Goal: Navigation & Orientation: Find specific page/section

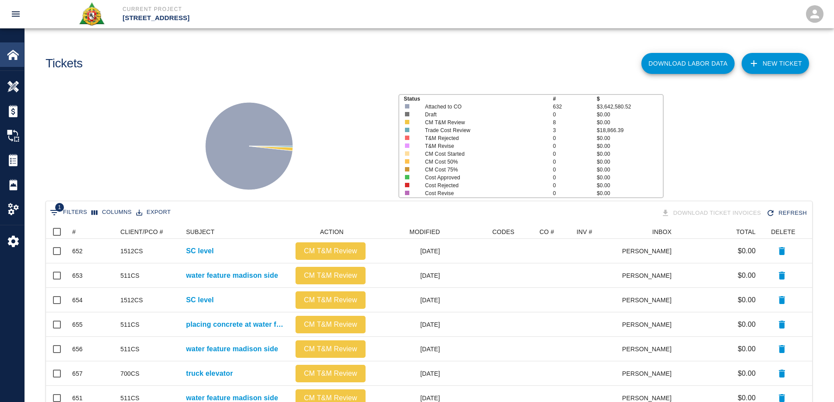
click at [10, 57] on img at bounding box center [13, 55] width 12 height 12
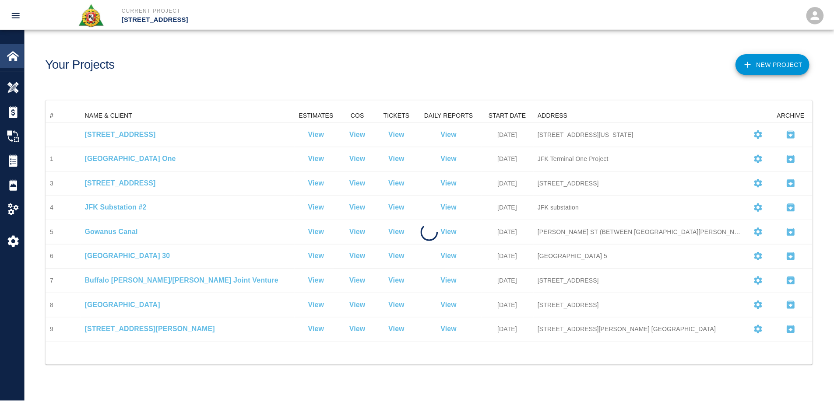
scroll to position [228, 766]
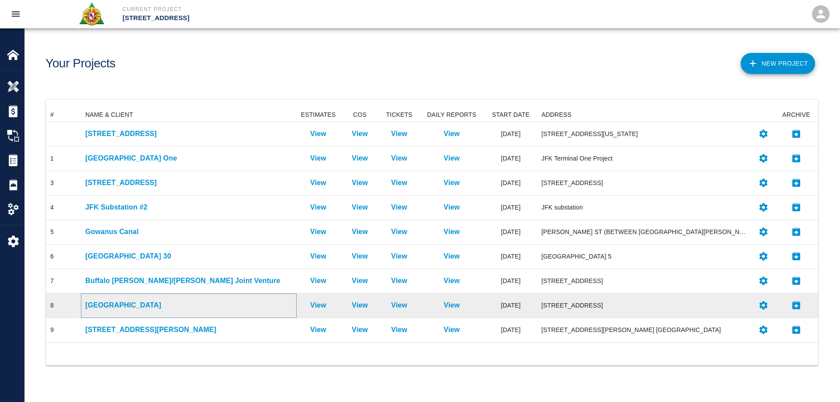
click at [126, 304] on p "[GEOGRAPHIC_DATA]" at bounding box center [188, 305] width 207 height 11
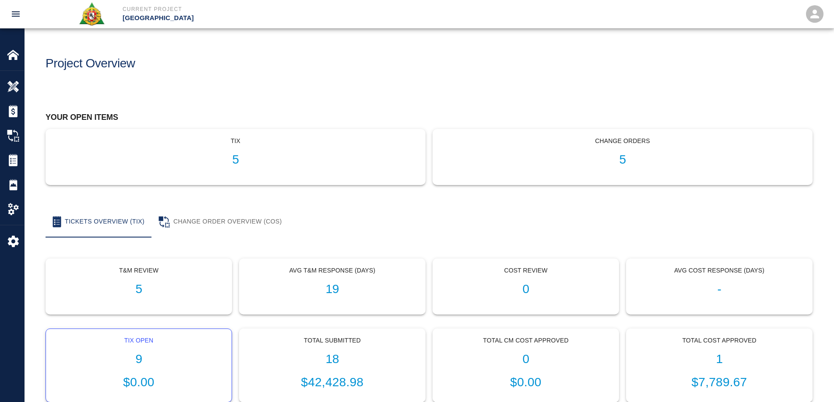
click at [144, 349] on div "Tix Open 9 $0.00" at bounding box center [139, 366] width 186 height 74
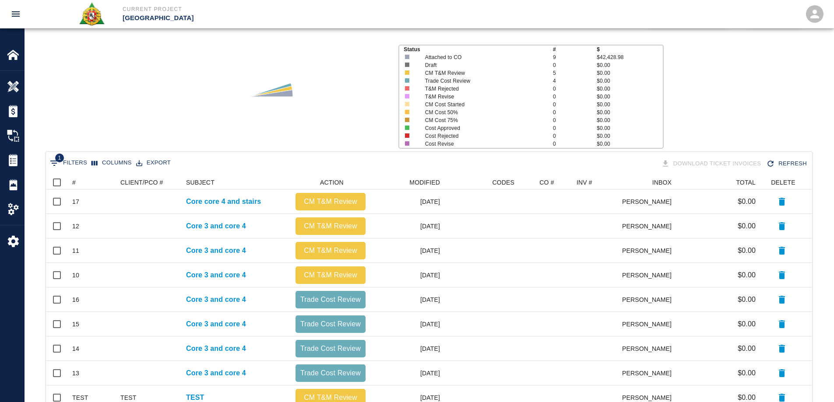
scroll to position [102, 0]
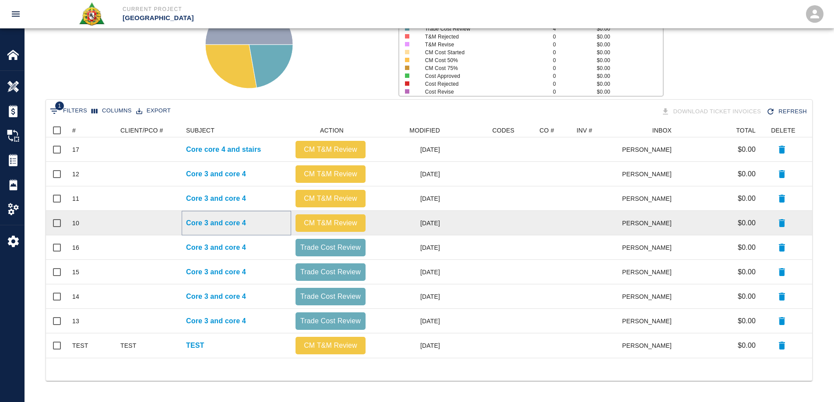
click at [240, 221] on p "Core 3 and core 4" at bounding box center [216, 223] width 60 height 11
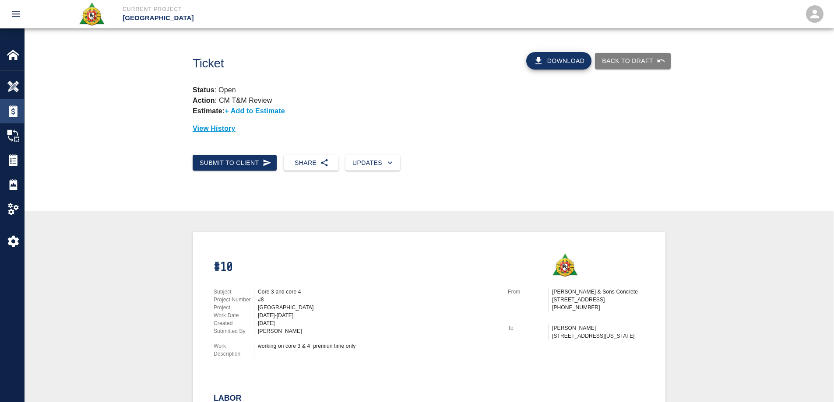
click at [17, 105] on div "Estimates" at bounding box center [12, 111] width 24 height 25
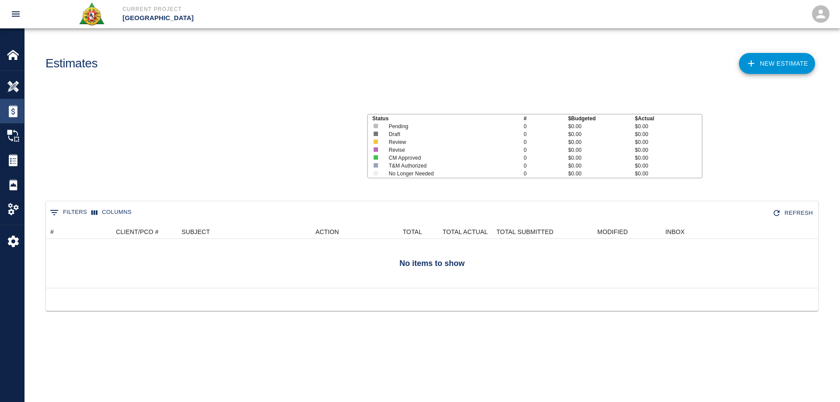
scroll to position [56, 766]
click at [14, 56] on img at bounding box center [13, 55] width 12 height 12
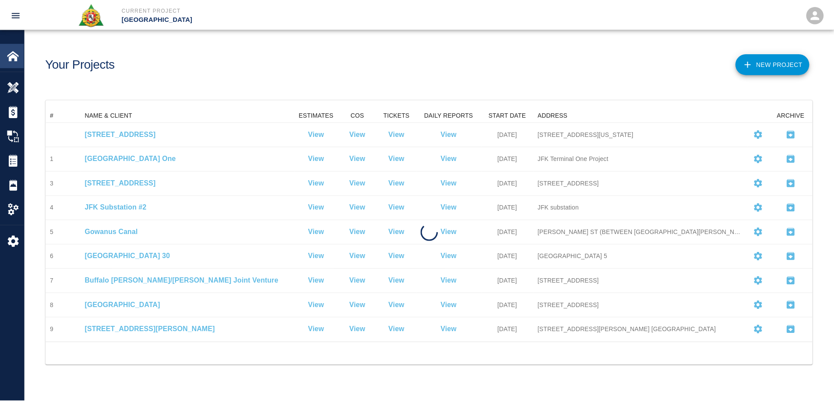
scroll to position [228, 766]
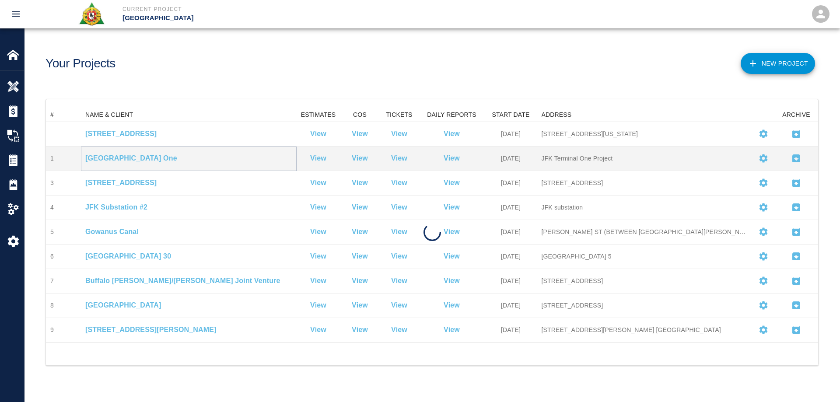
click at [112, 158] on p "[GEOGRAPHIC_DATA] One" at bounding box center [188, 158] width 207 height 11
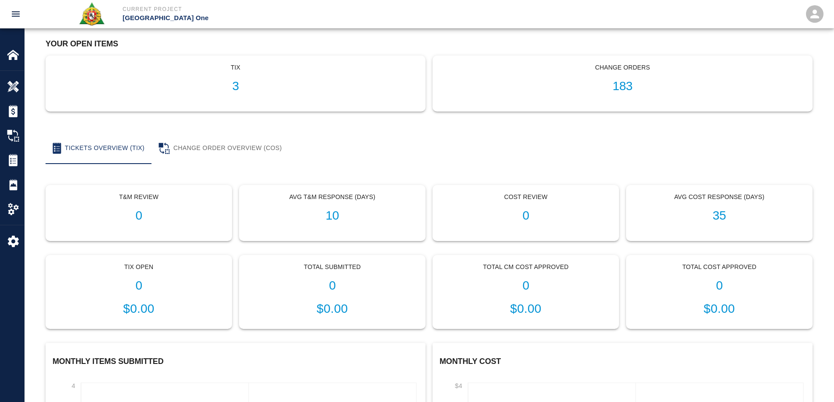
scroll to position [88, 0]
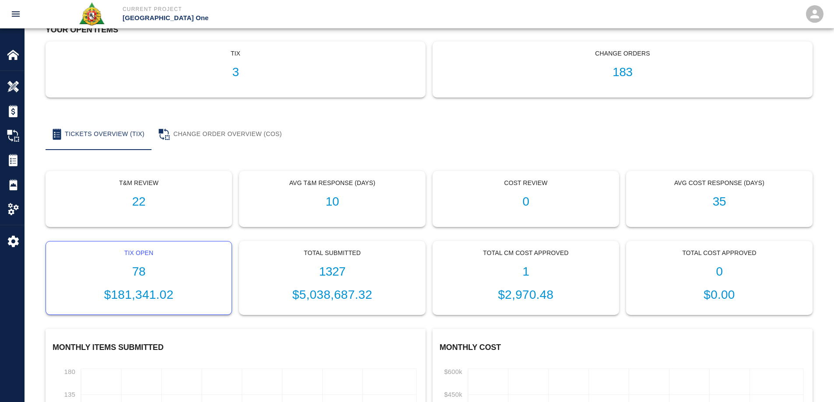
click at [150, 300] on p "$181,341.02" at bounding box center [139, 295] width 172 height 18
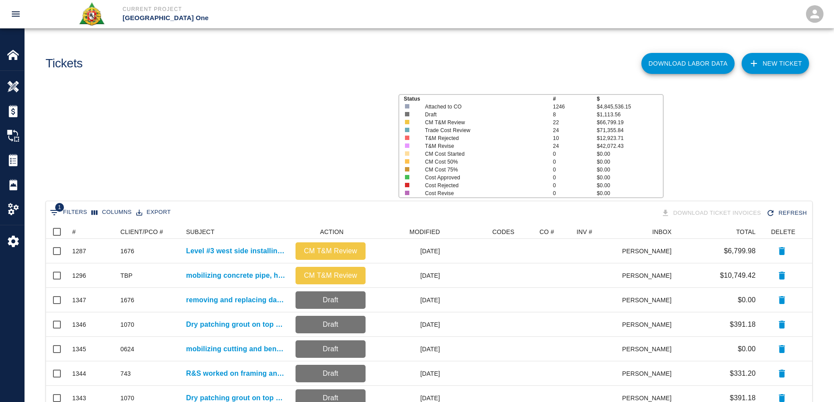
scroll to position [498, 759]
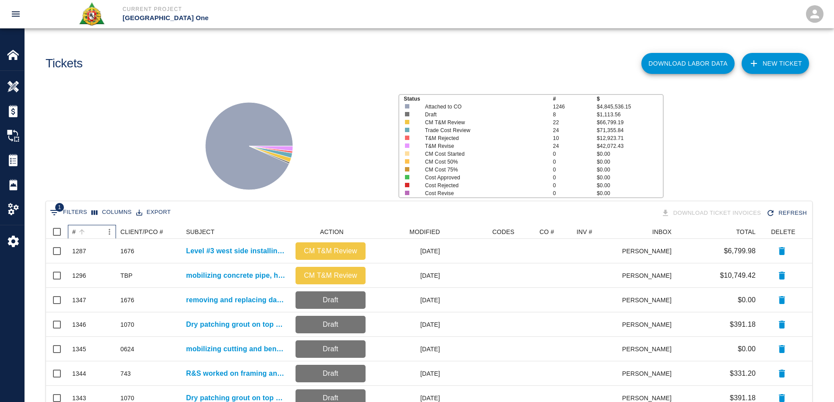
click at [74, 230] on div "#" at bounding box center [74, 232] width 4 height 14
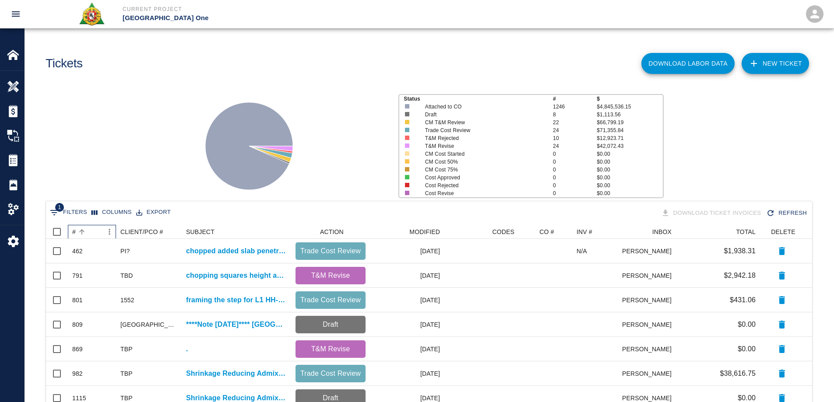
click at [74, 230] on div "#" at bounding box center [74, 232] width 4 height 14
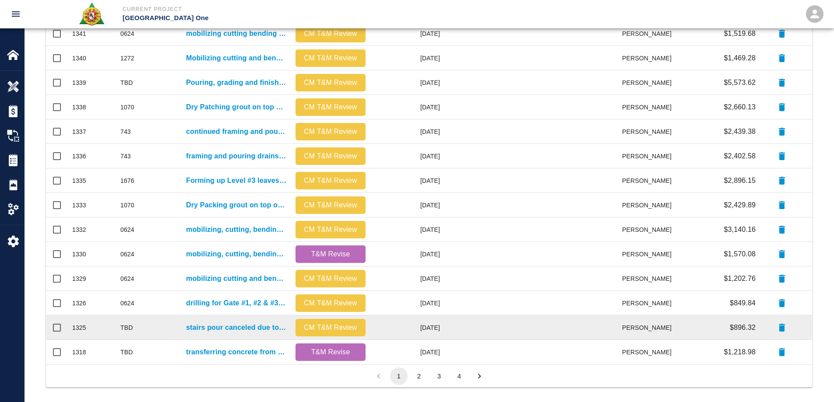
scroll to position [371, 0]
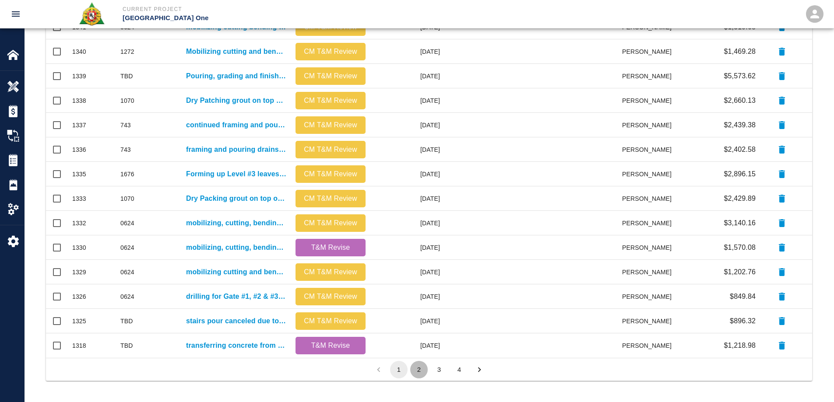
click at [418, 371] on button "2" at bounding box center [419, 370] width 18 height 18
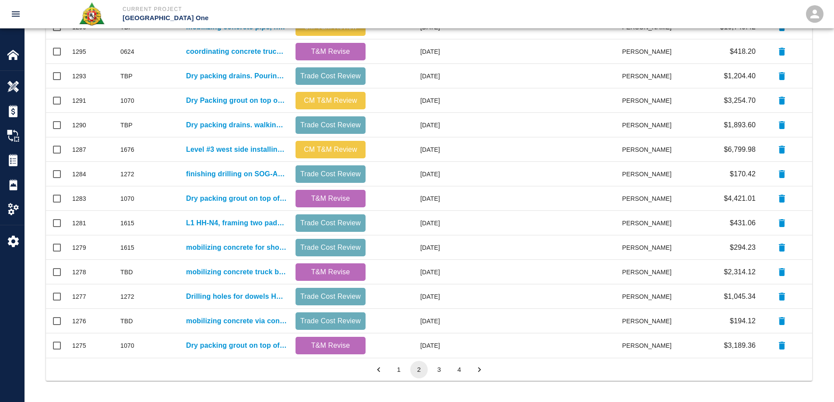
click at [436, 367] on button "3" at bounding box center [439, 370] width 18 height 18
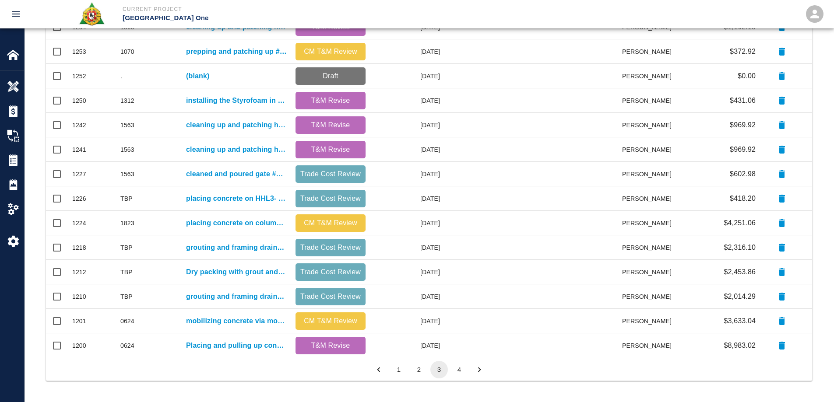
click at [457, 373] on button "4" at bounding box center [459, 370] width 18 height 18
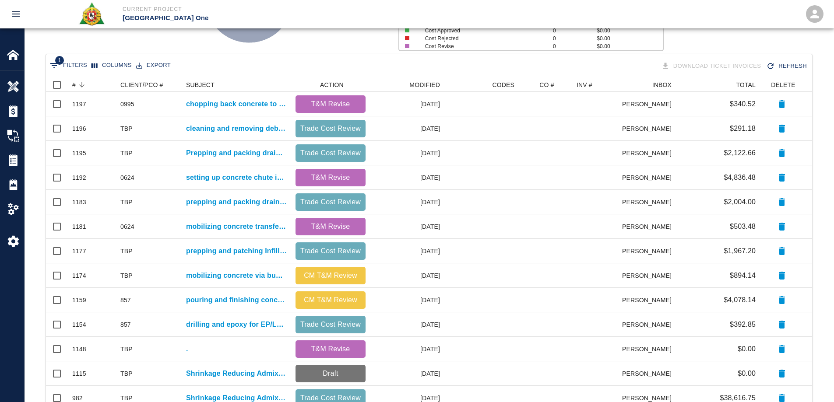
scroll to position [322, 0]
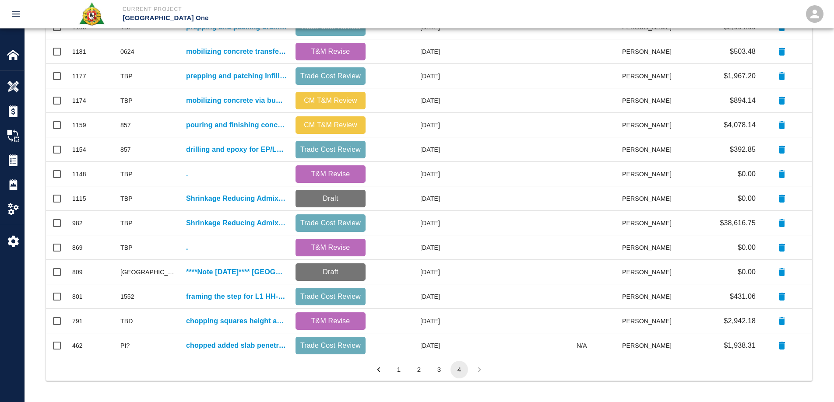
click at [395, 367] on button "1" at bounding box center [399, 370] width 18 height 18
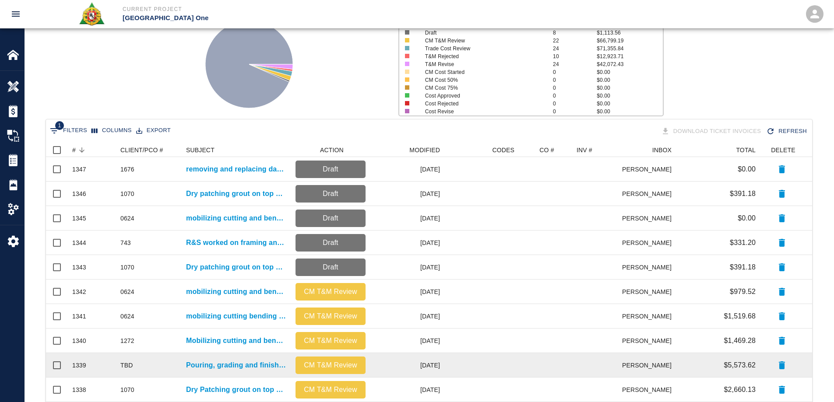
scroll to position [65, 0]
